Goal: Task Accomplishment & Management: Complete application form

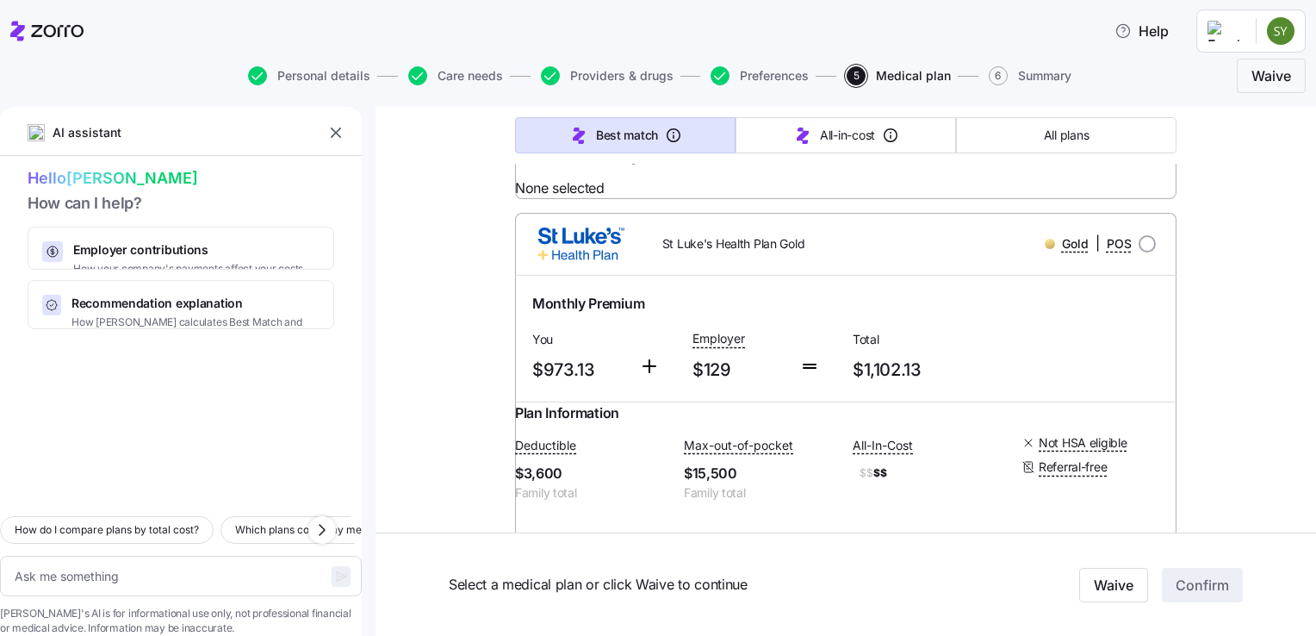
scroll to position [2433, 0]
click at [611, 129] on link "Summary of benefits" at bounding box center [604, 120] width 145 height 17
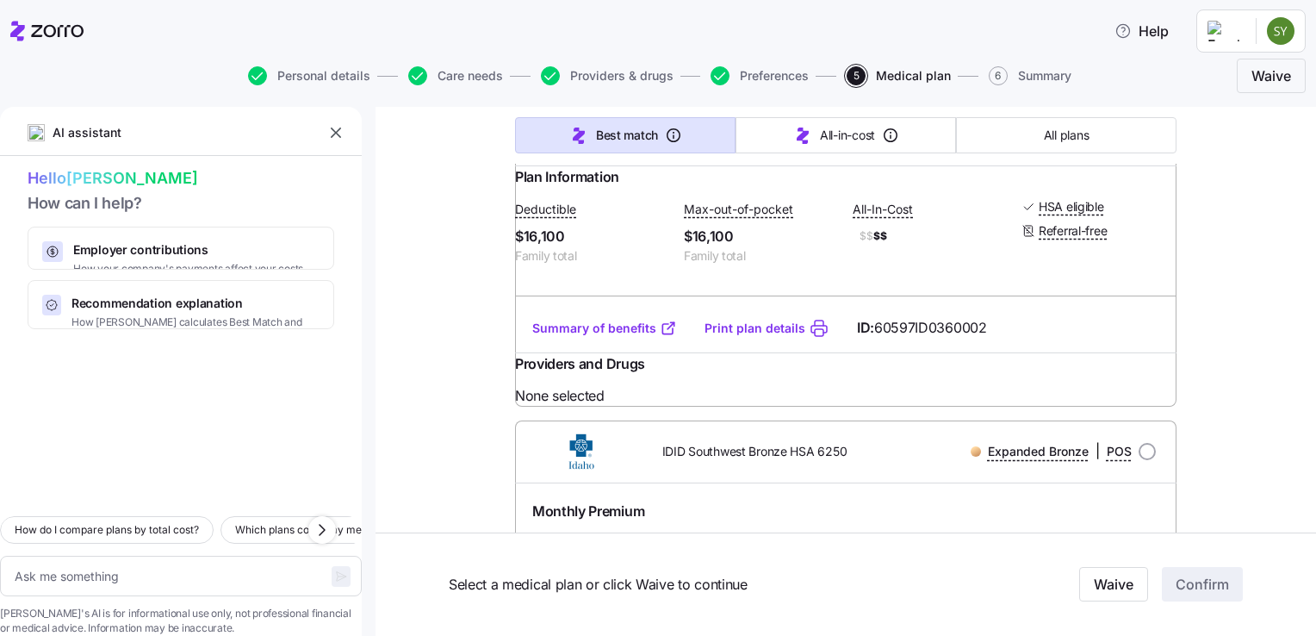
scroll to position [4898, 0]
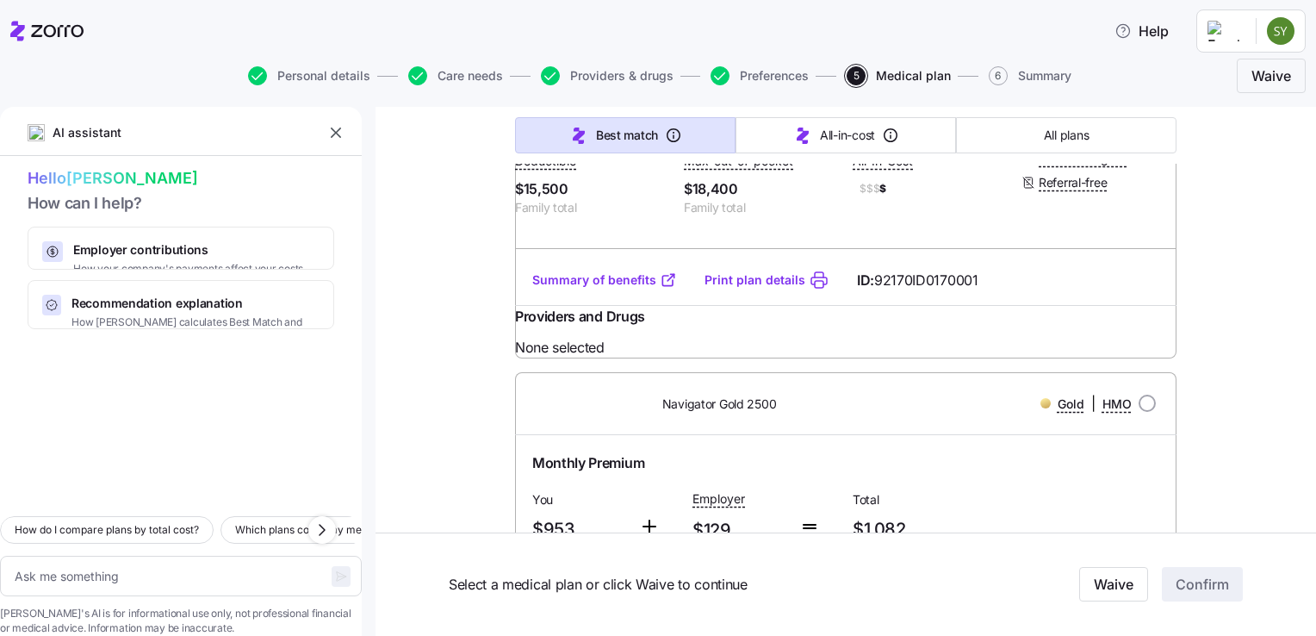
scroll to position [5834, 0]
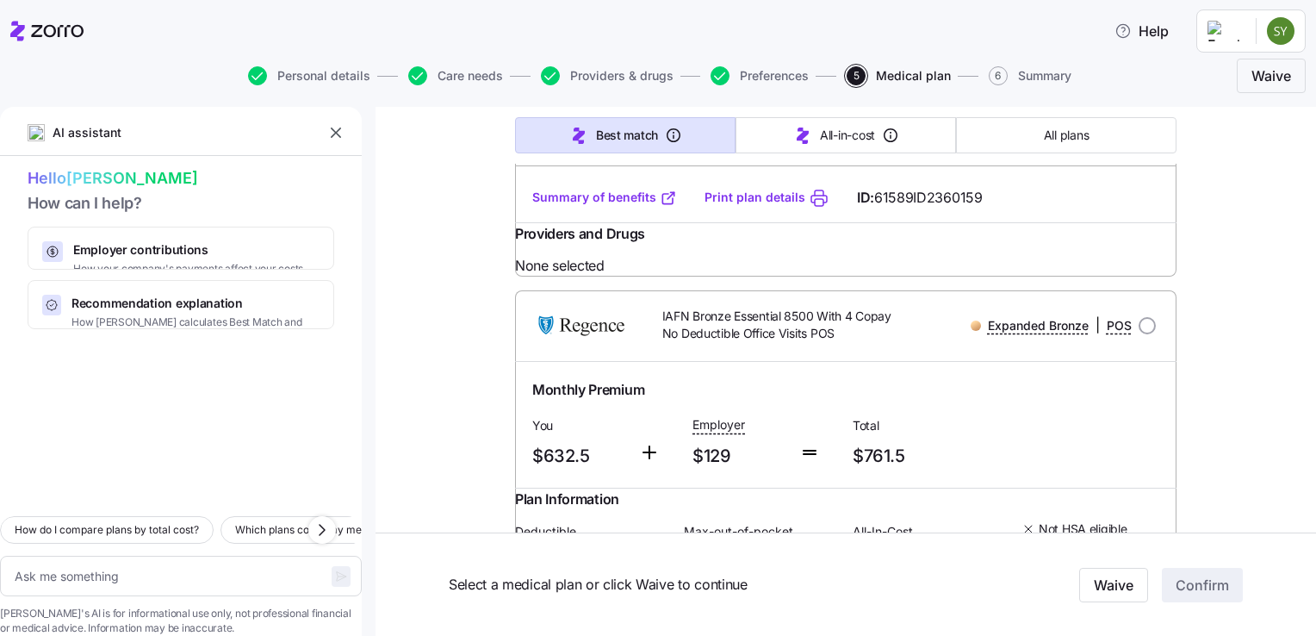
scroll to position [8160, 0]
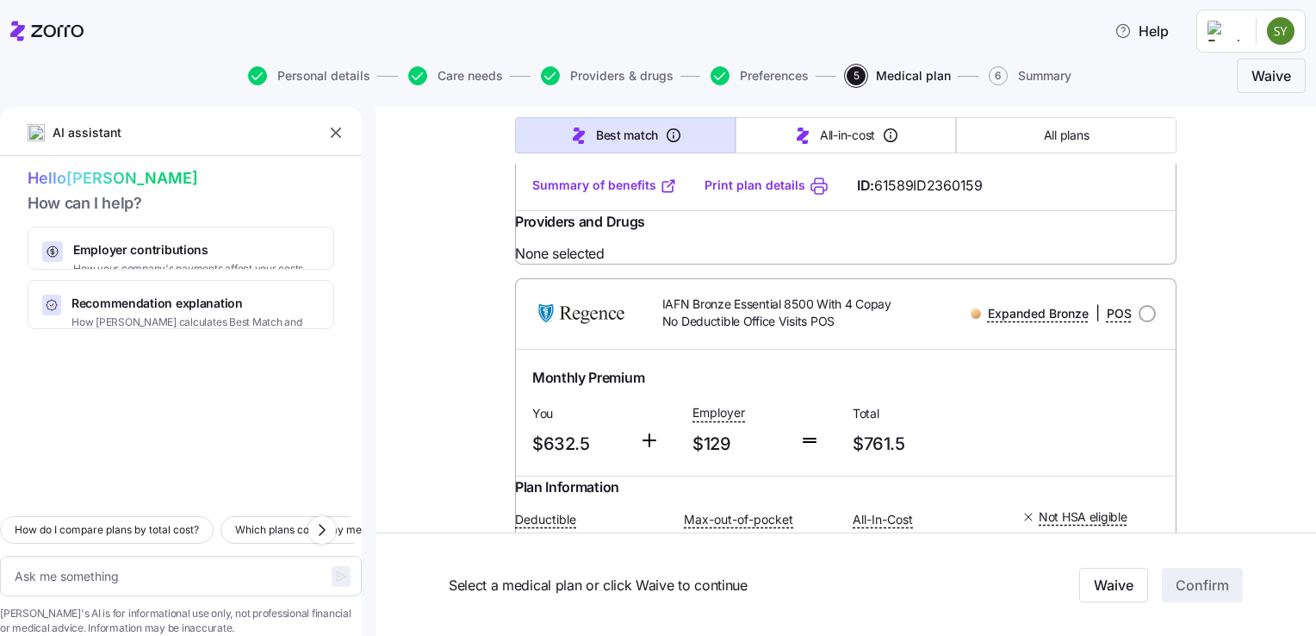
type textarea "x"
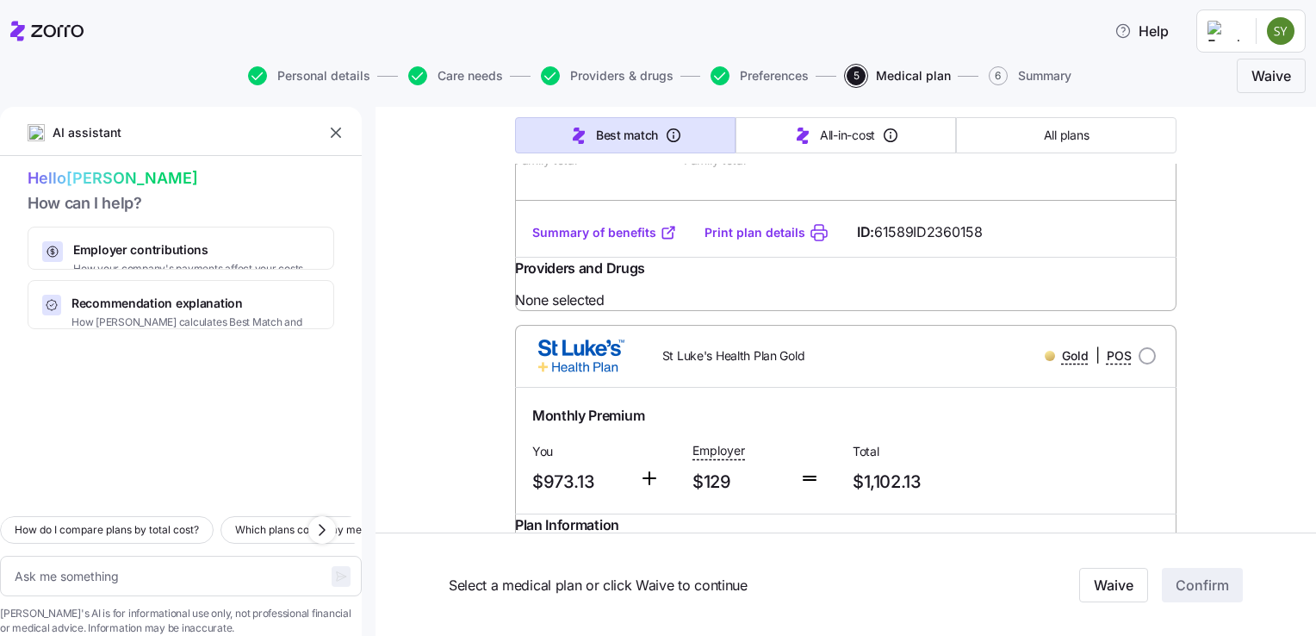
scroll to position [2319, 0]
click at [594, 243] on link "Summary of benefits" at bounding box center [604, 234] width 145 height 17
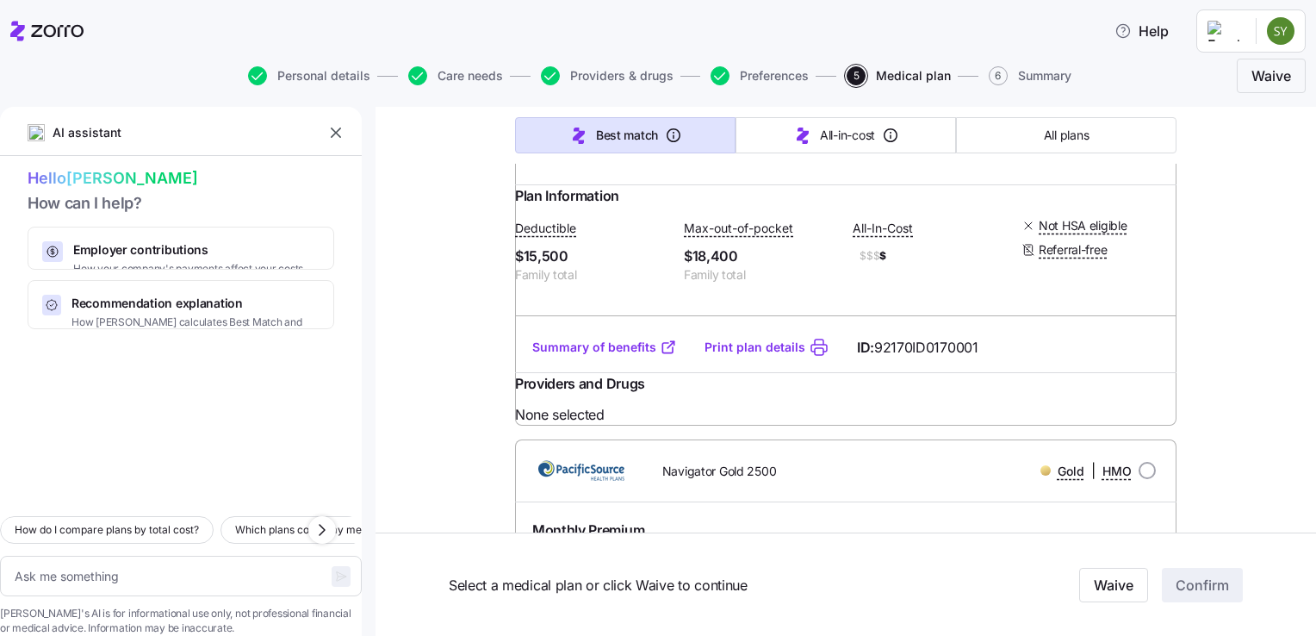
scroll to position [5785, 0]
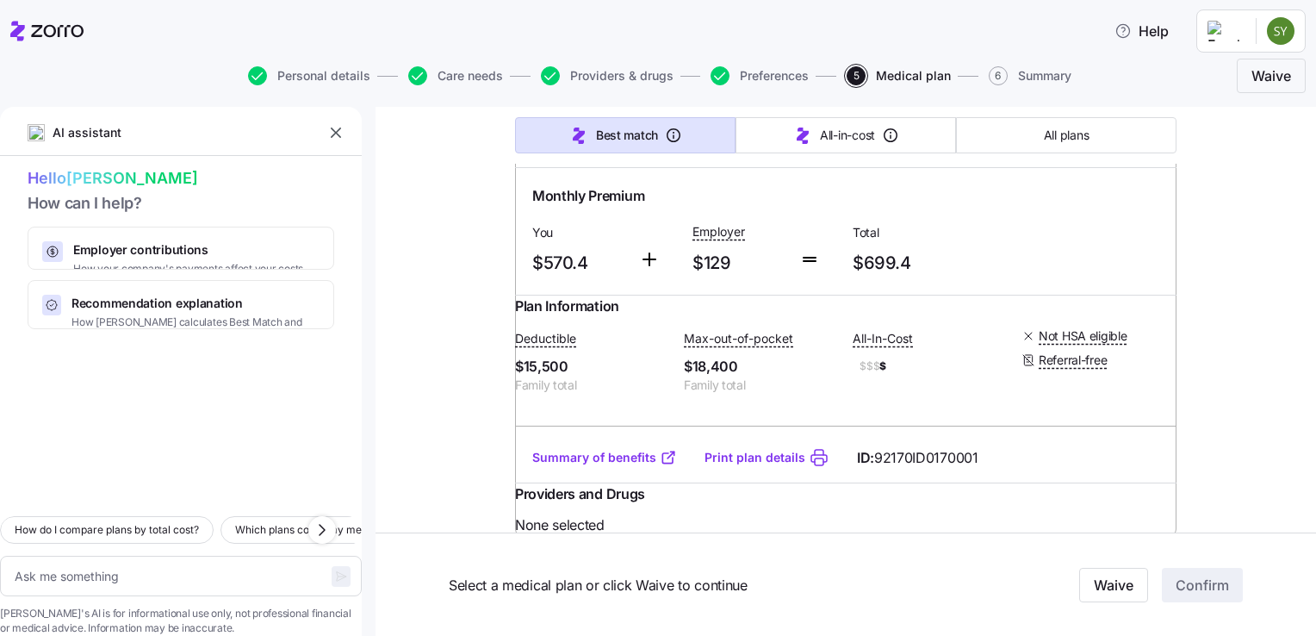
scroll to position [5658, 0]
radio input "true"
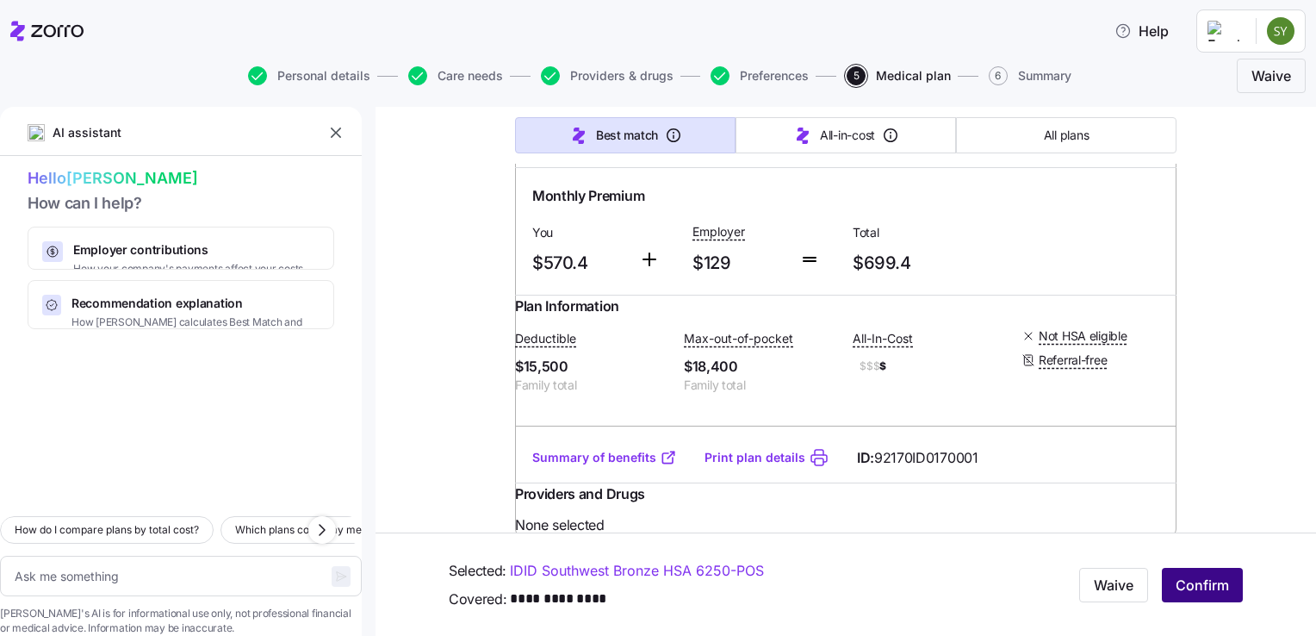
click at [1207, 592] on span "Confirm" at bounding box center [1202, 585] width 53 height 21
type textarea "x"
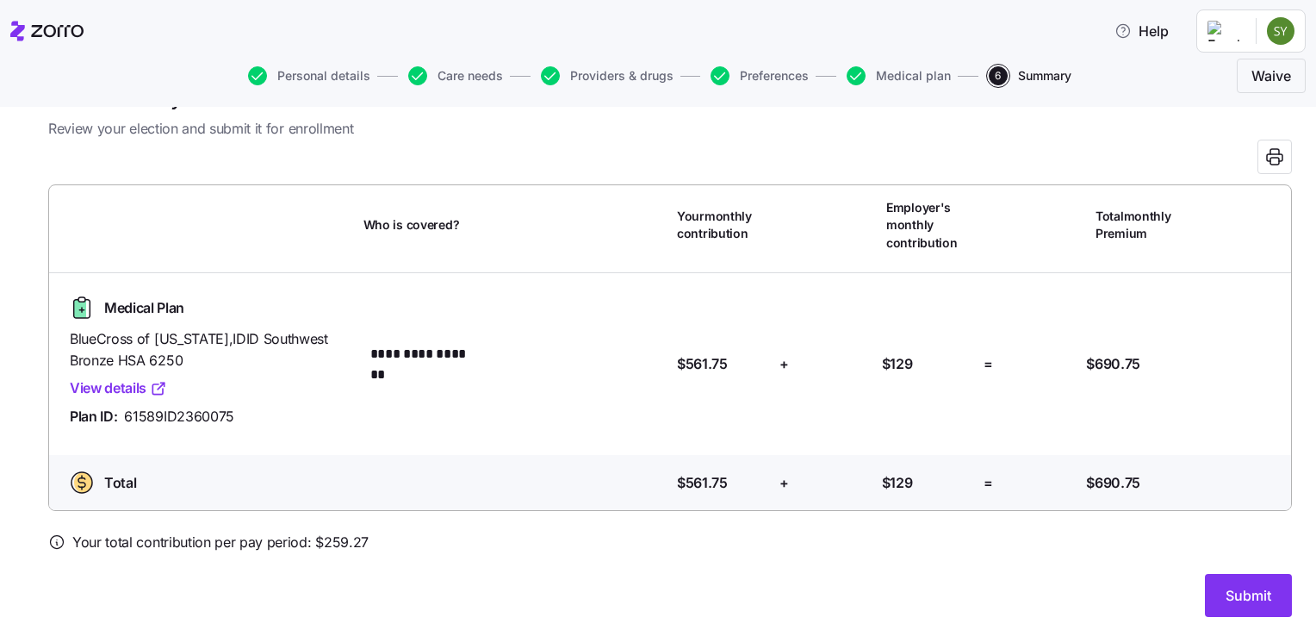
scroll to position [49, 0]
click at [115, 393] on link "View details" at bounding box center [118, 389] width 97 height 22
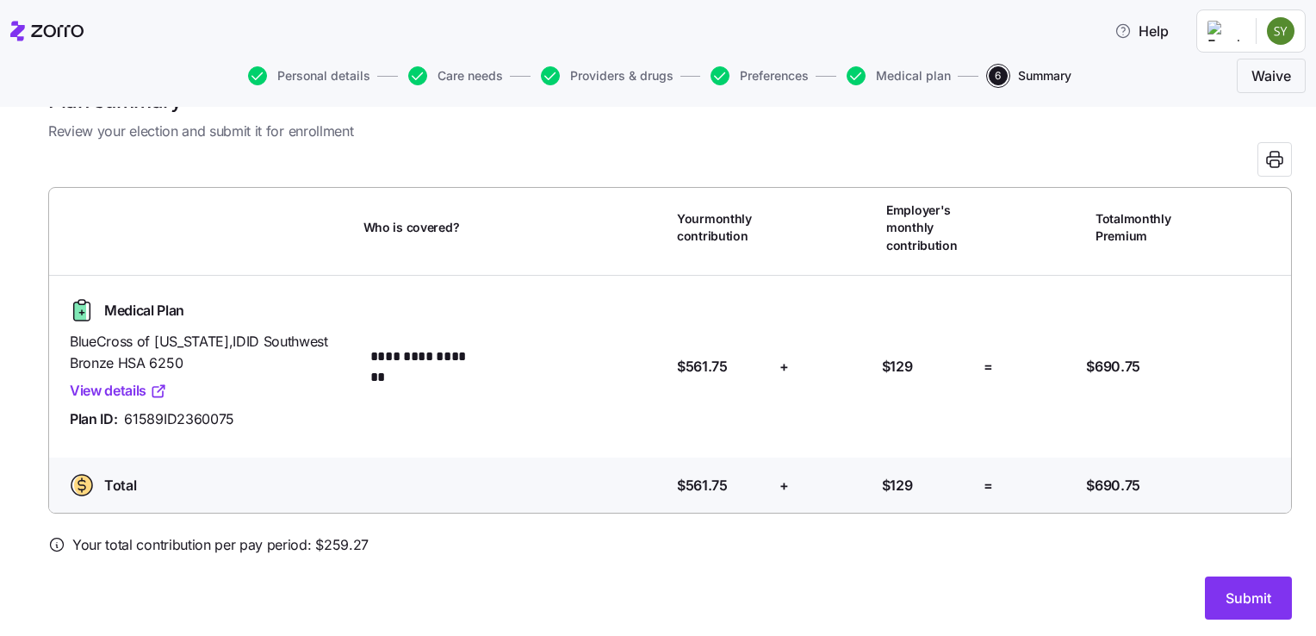
scroll to position [47, 0]
click at [1226, 600] on span "Submit" at bounding box center [1249, 598] width 46 height 21
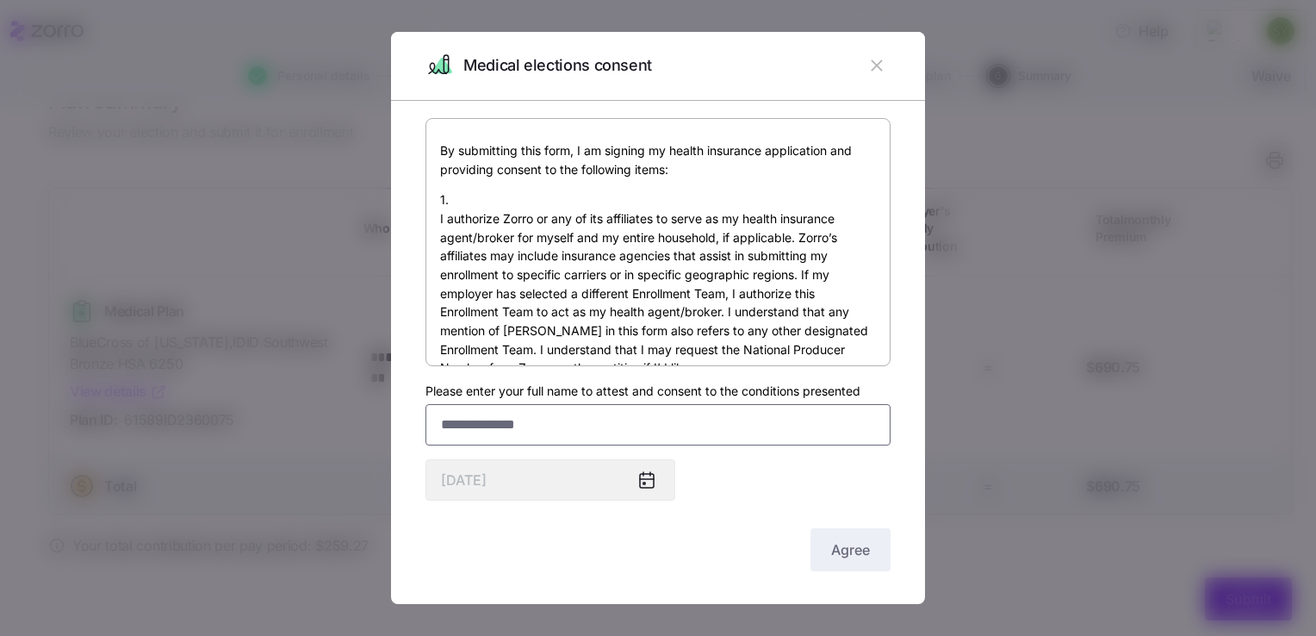
click at [542, 420] on input "Please enter your full name to attest and consent to the conditions presented" at bounding box center [658, 424] width 465 height 41
type input "**********"
click at [849, 560] on button "Agree" at bounding box center [851, 549] width 80 height 43
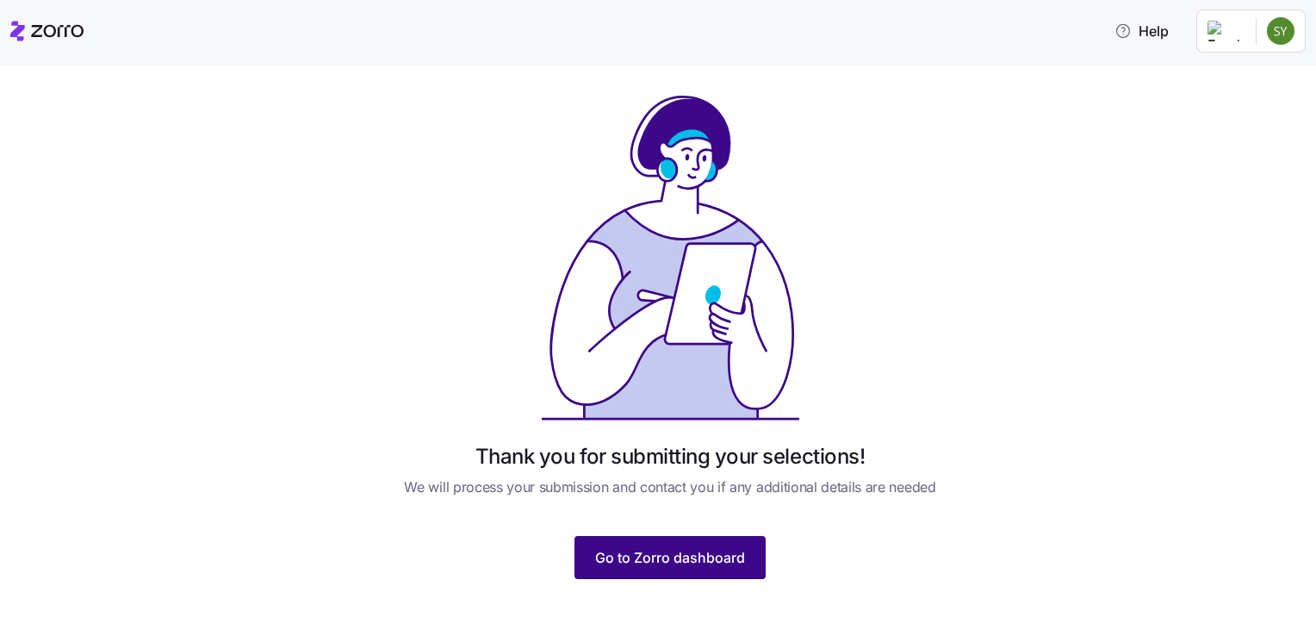
click at [713, 561] on span "Go to Zorro dashboard" at bounding box center [670, 557] width 150 height 21
